Goal: Information Seeking & Learning: Learn about a topic

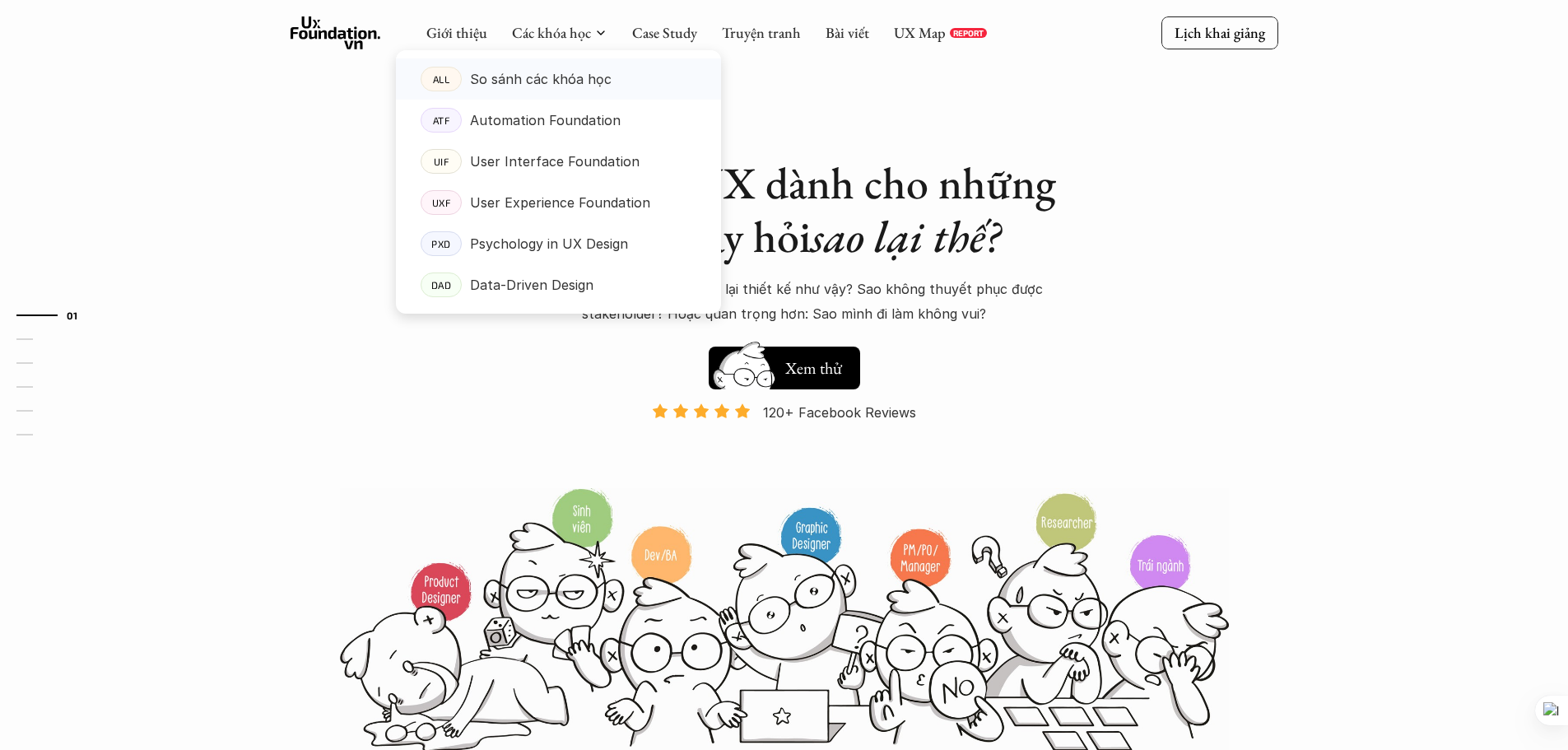
click at [576, 79] on p "So sánh các khóa học" at bounding box center [540, 78] width 142 height 25
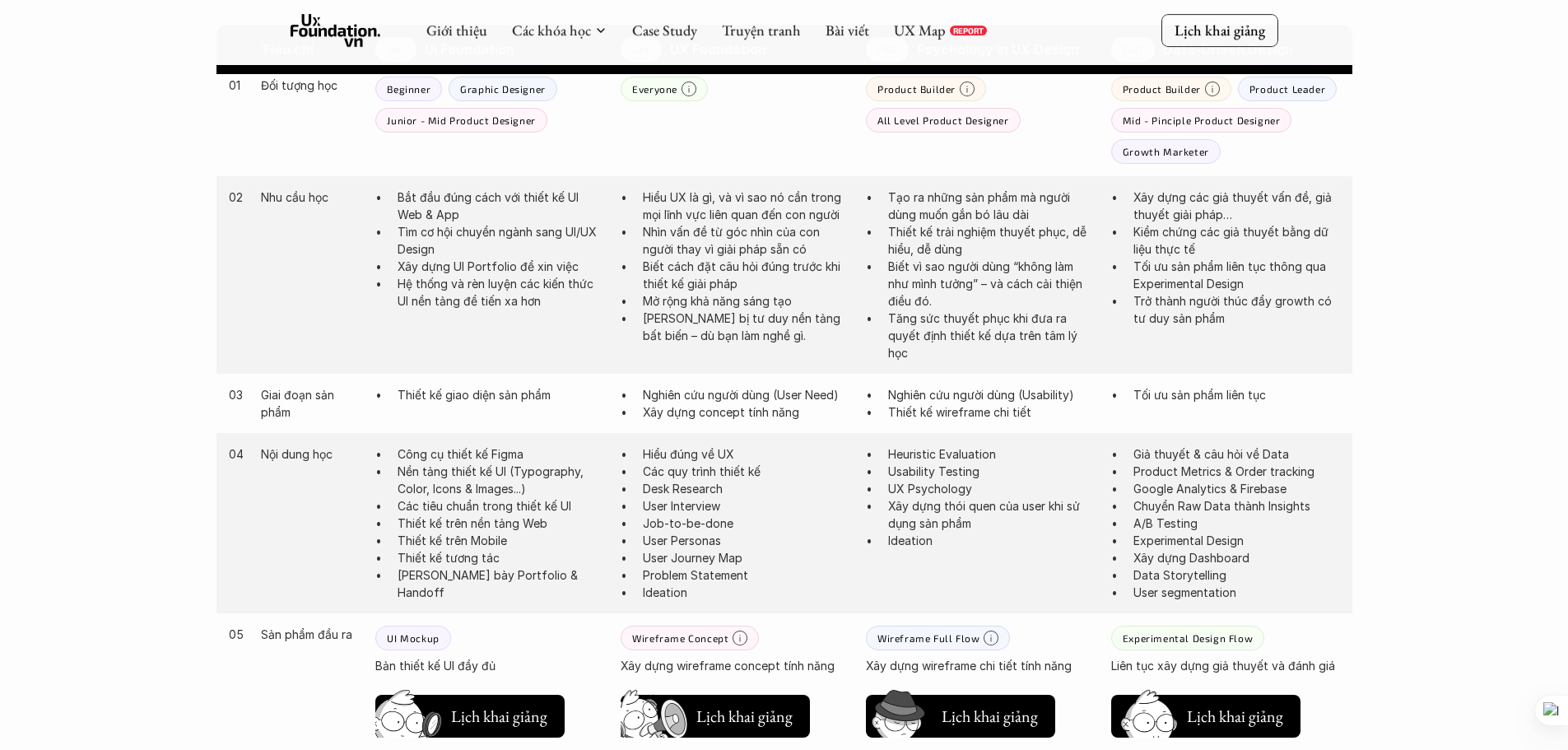
scroll to position [1153, 0]
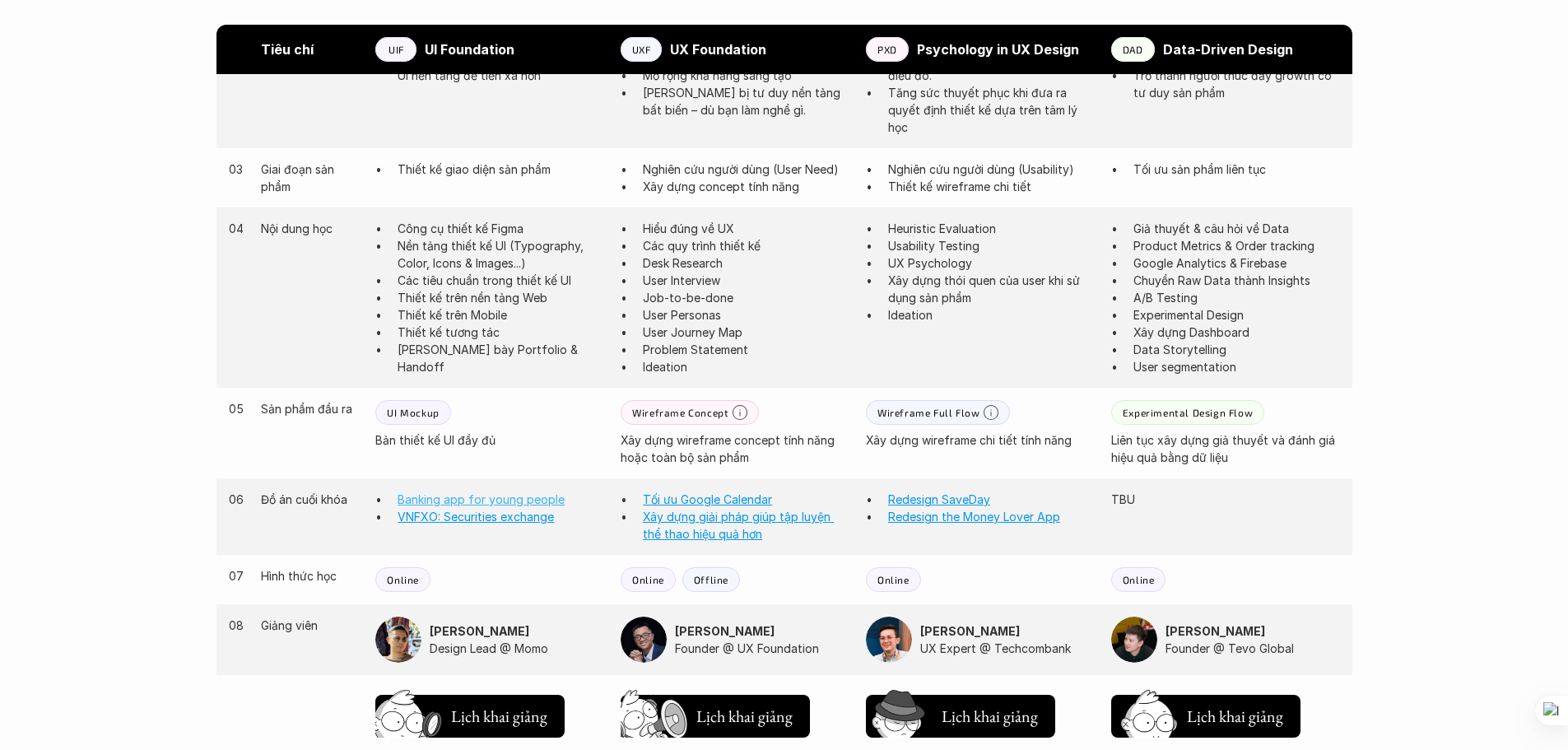
click at [455, 498] on link "Banking app for young people" at bounding box center [481, 500] width 167 height 14
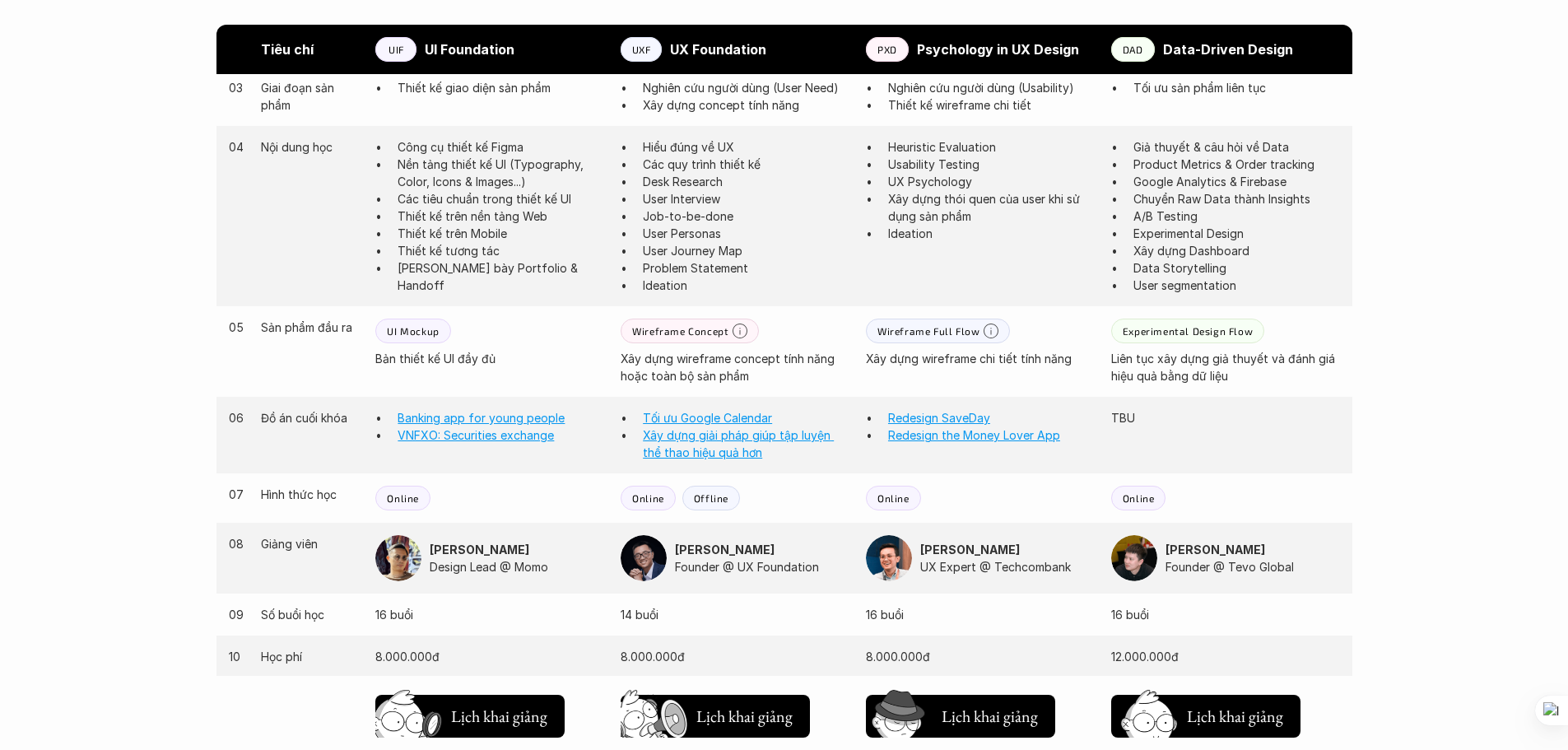
scroll to position [1482, 0]
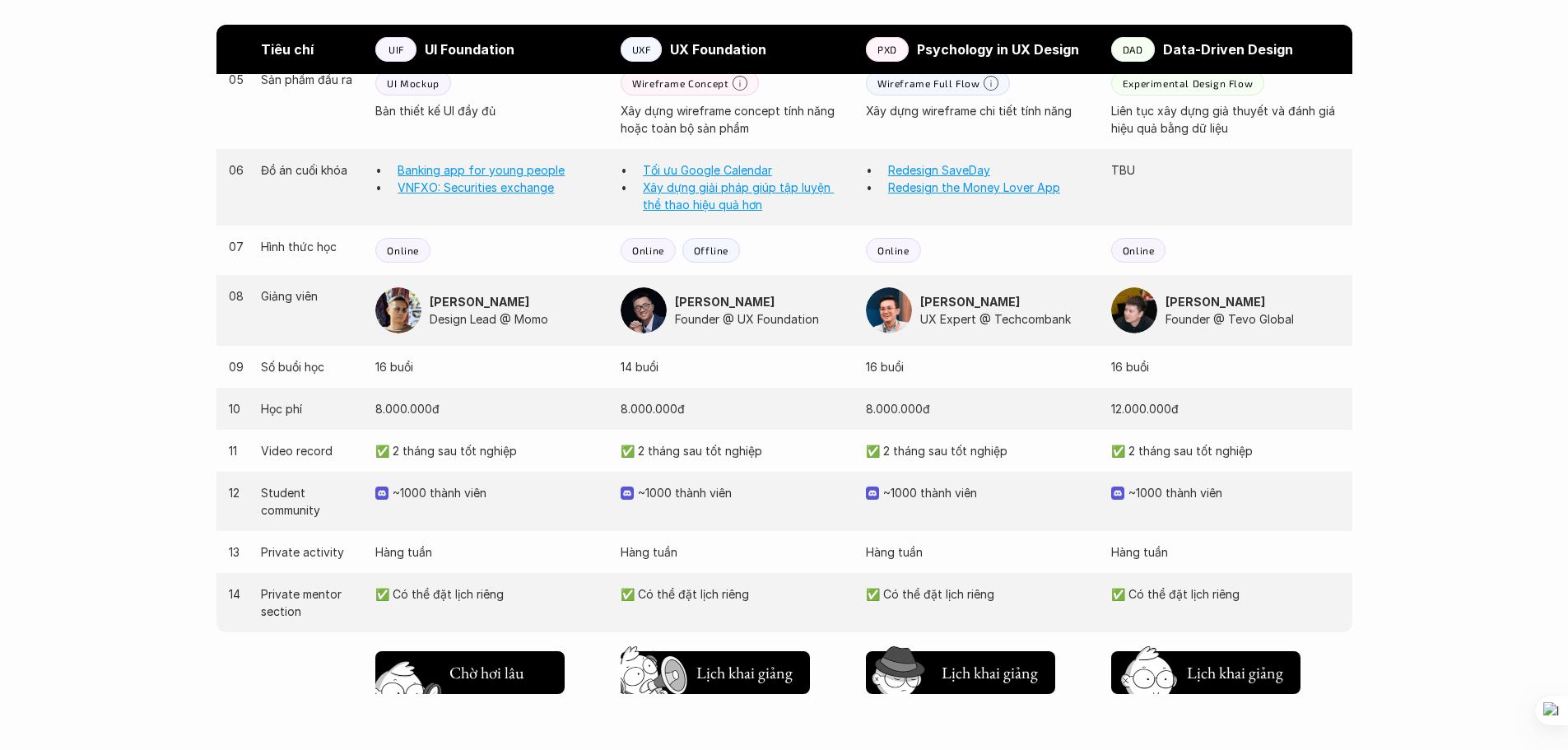
click at [492, 675] on h5 "Lịch khai giảng" at bounding box center [499, 676] width 98 height 23
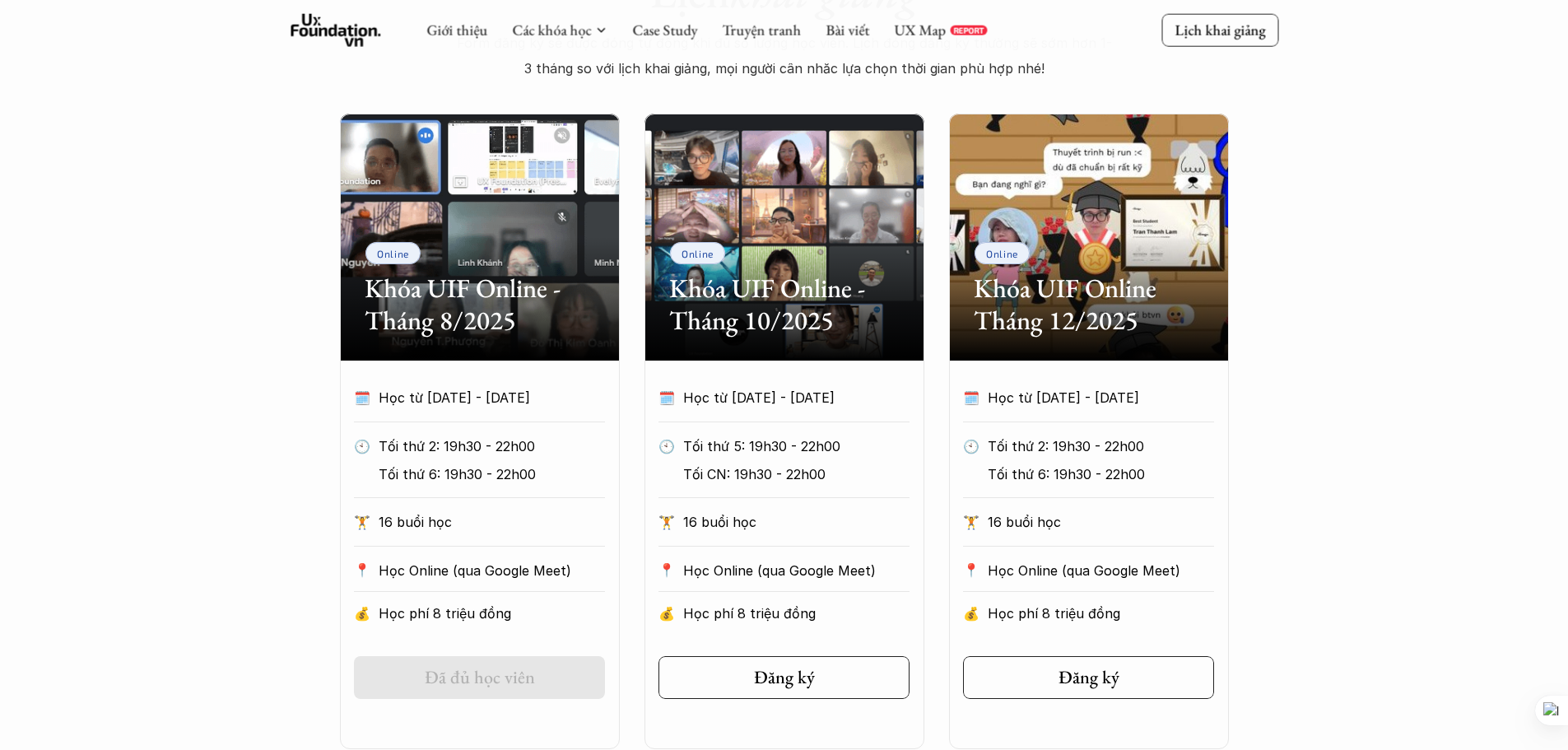
scroll to position [715, 0]
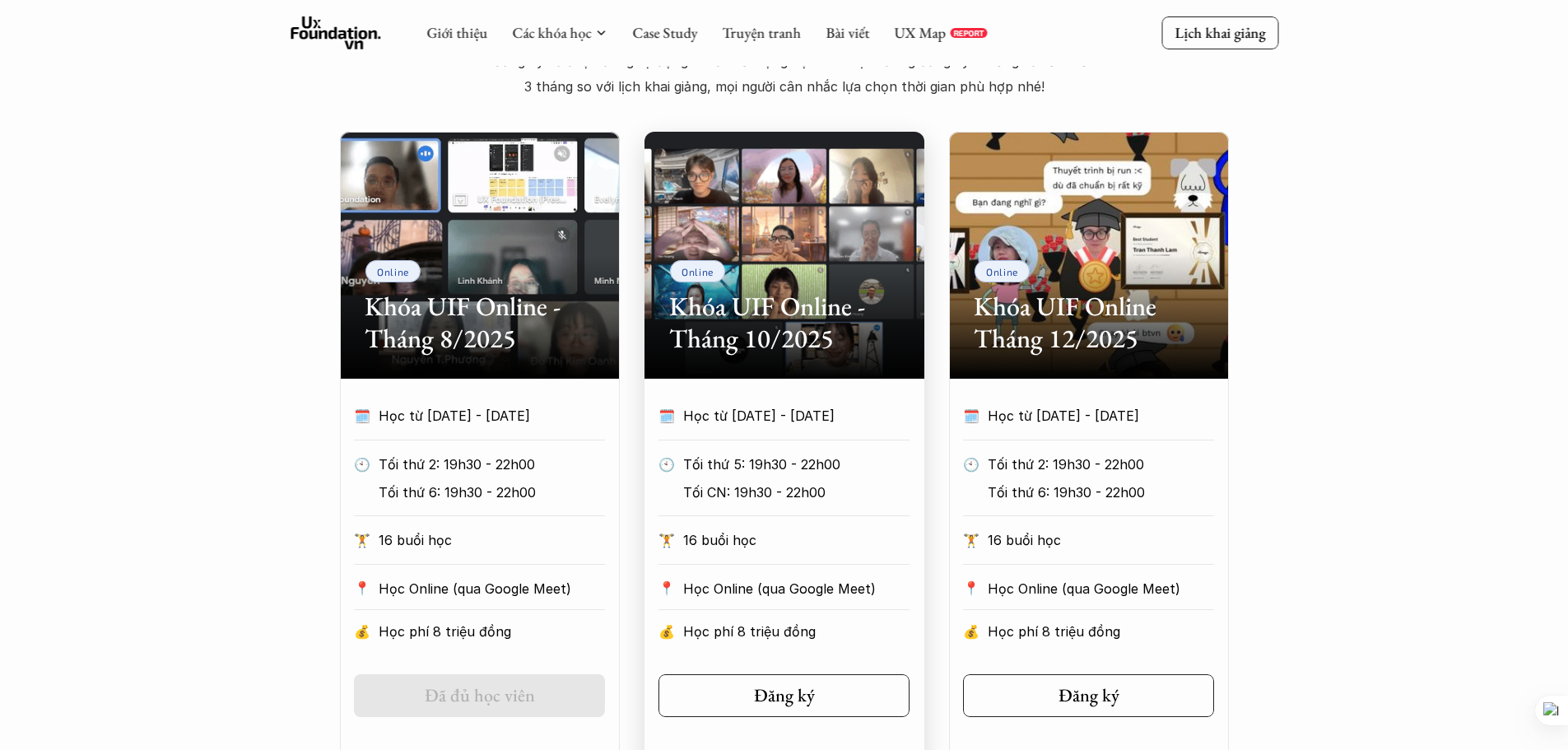
click at [817, 325] on h2 "Khóa UIF Online - Tháng 10/2025" at bounding box center [784, 323] width 230 height 64
click at [711, 187] on div "Online Khóa UIF Online - Tháng 10/2025" at bounding box center [784, 255] width 280 height 247
click at [737, 418] on p "Học từ [DATE] - [DATE]" at bounding box center [781, 415] width 196 height 25
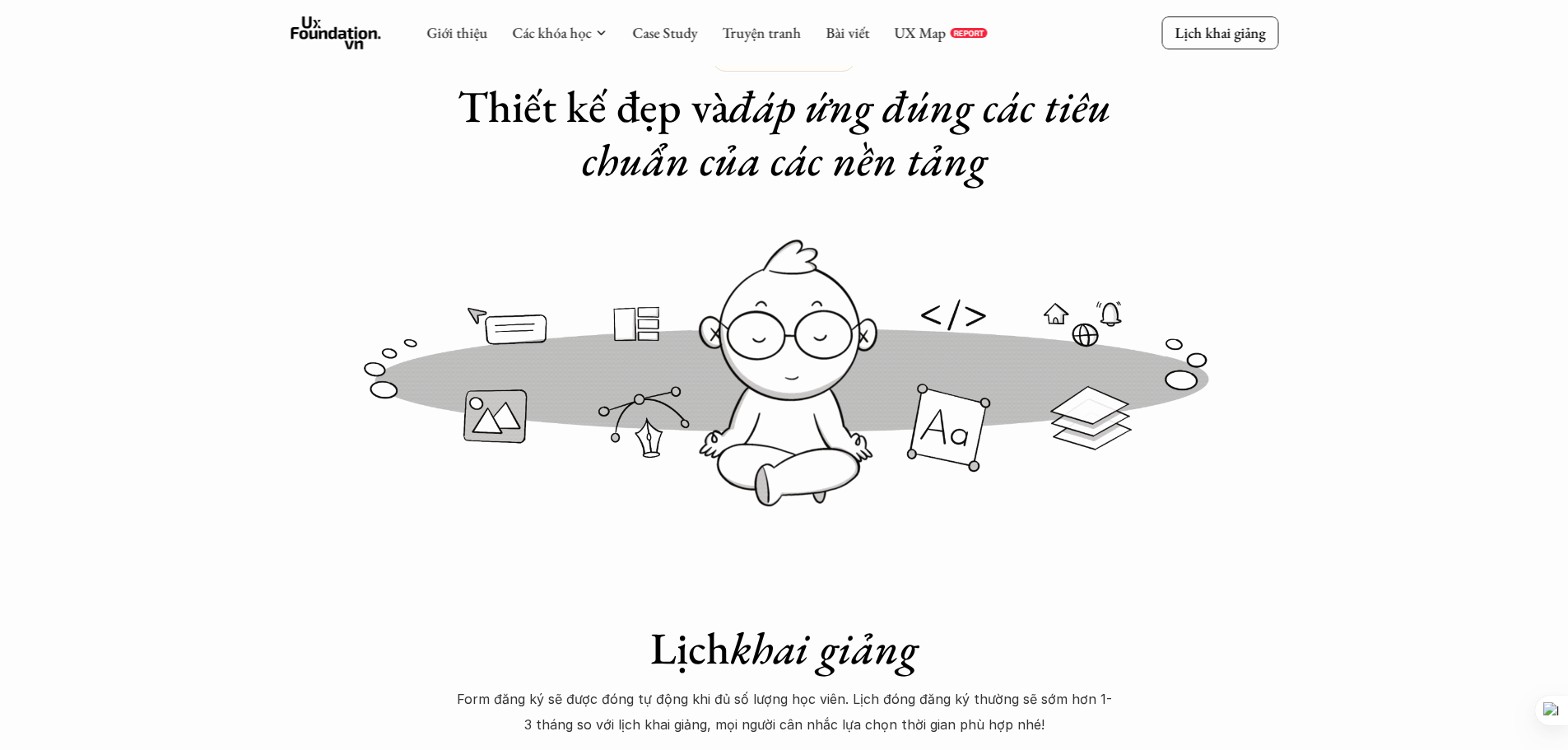
scroll to position [0, 0]
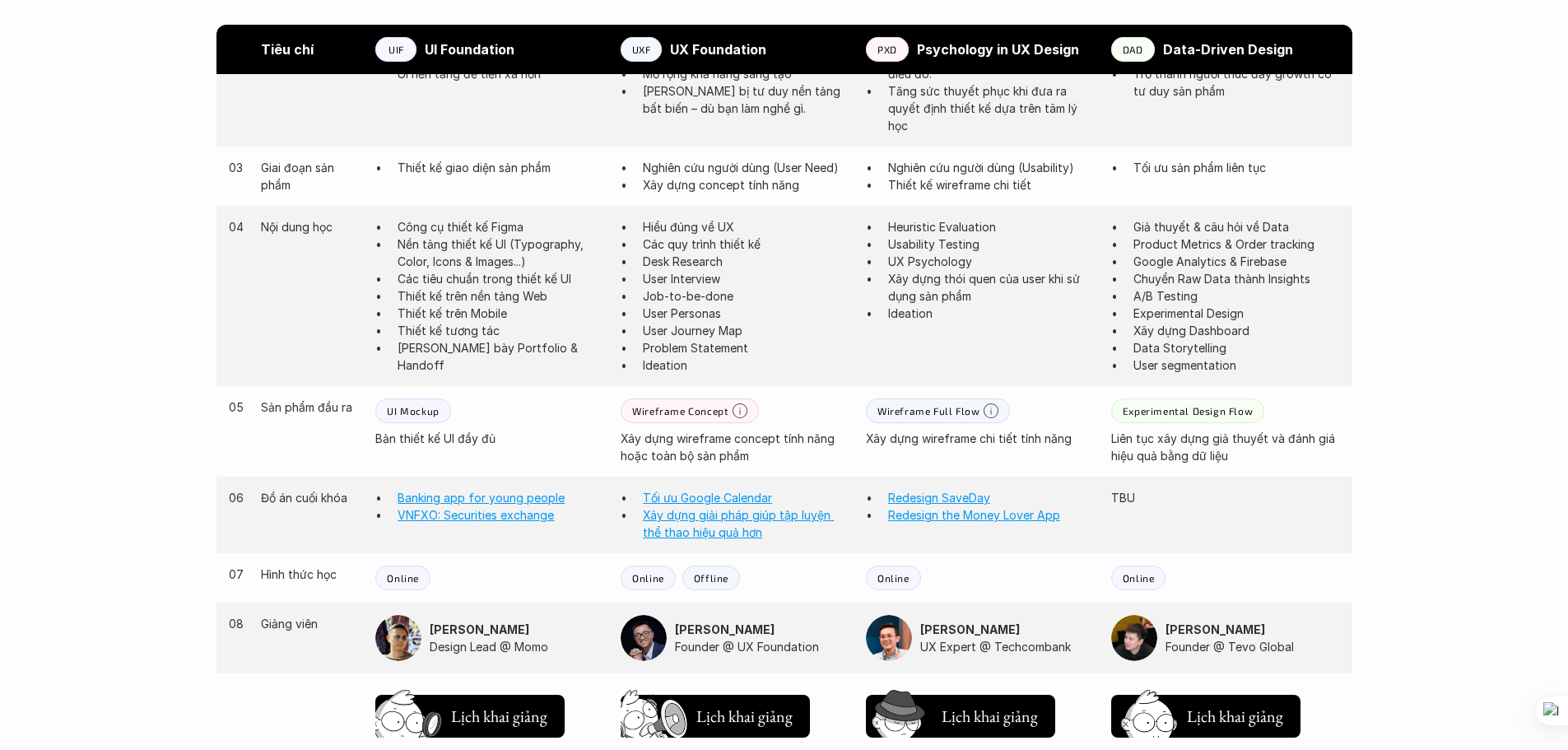
scroll to position [1153, 0]
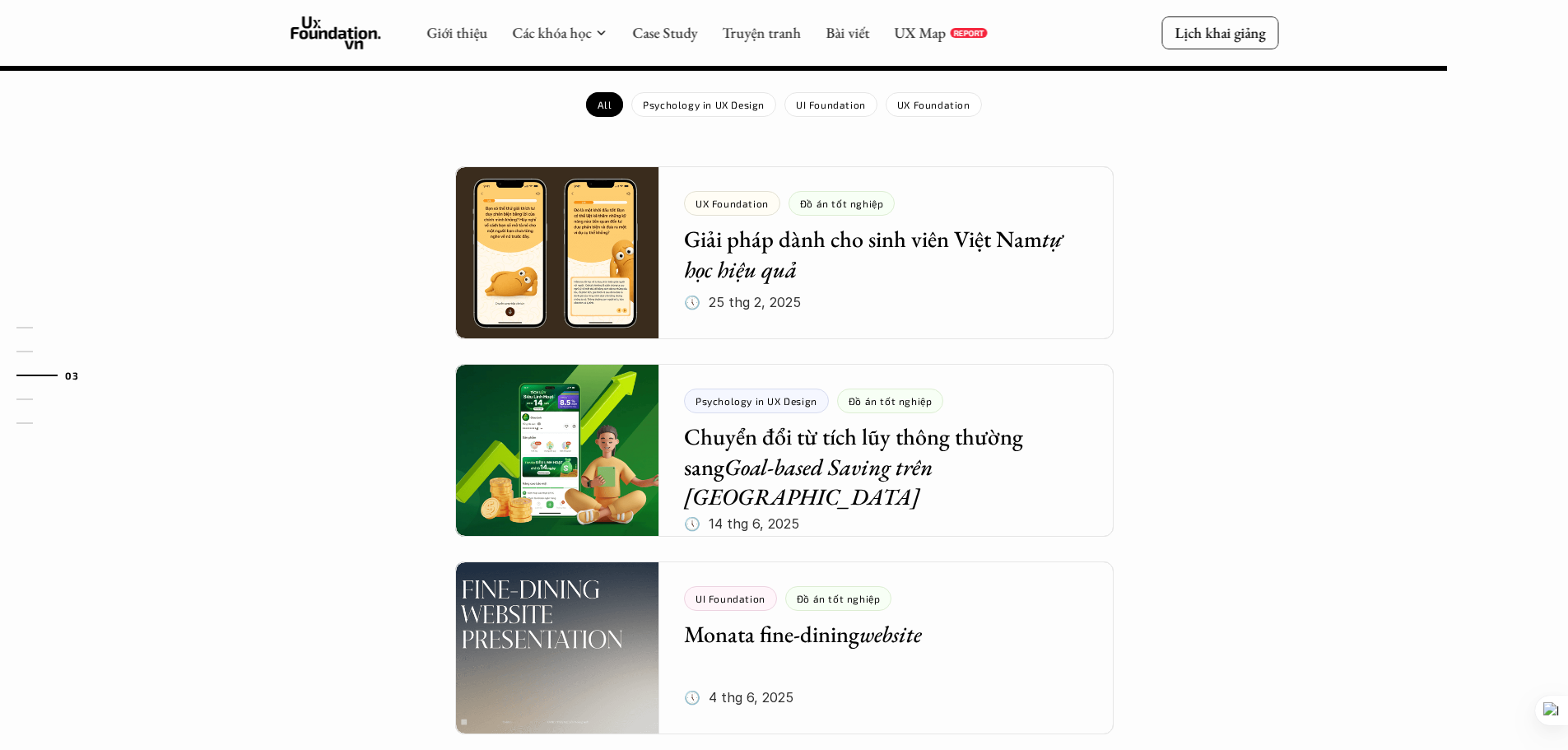
scroll to position [1482, 0]
